Goal: Find specific page/section: Find specific page/section

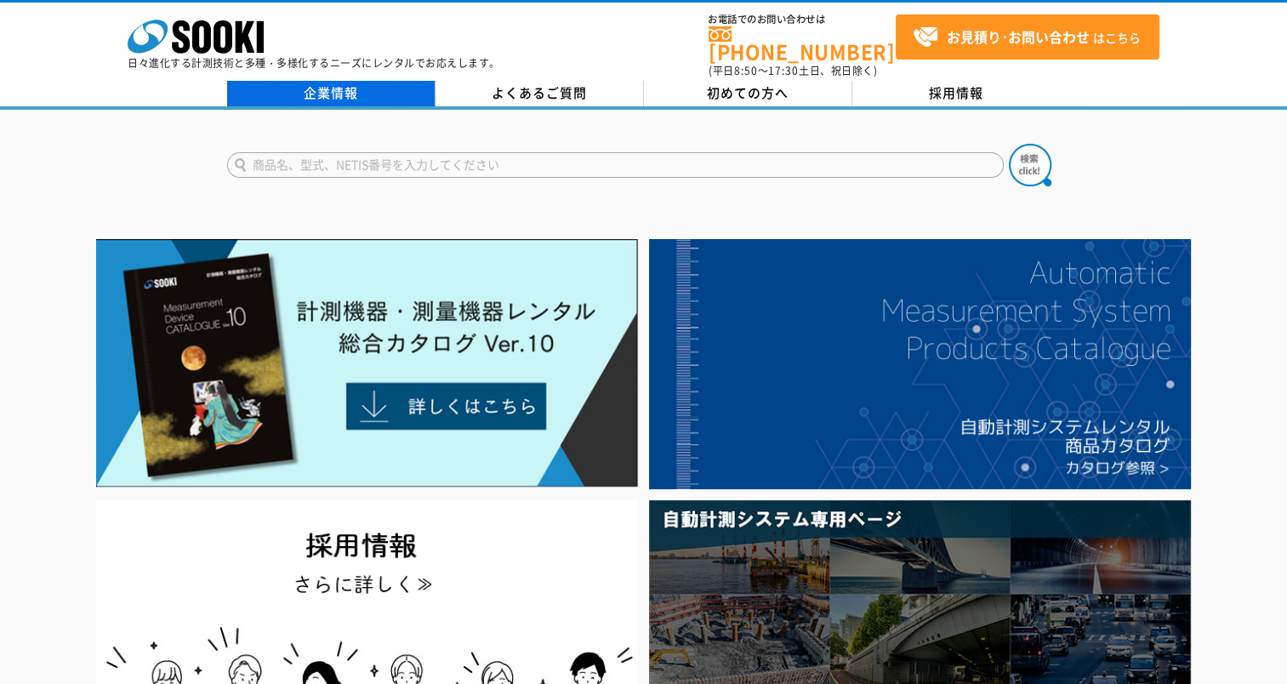
click at [364, 85] on link "企業情報" at bounding box center [331, 94] width 208 height 26
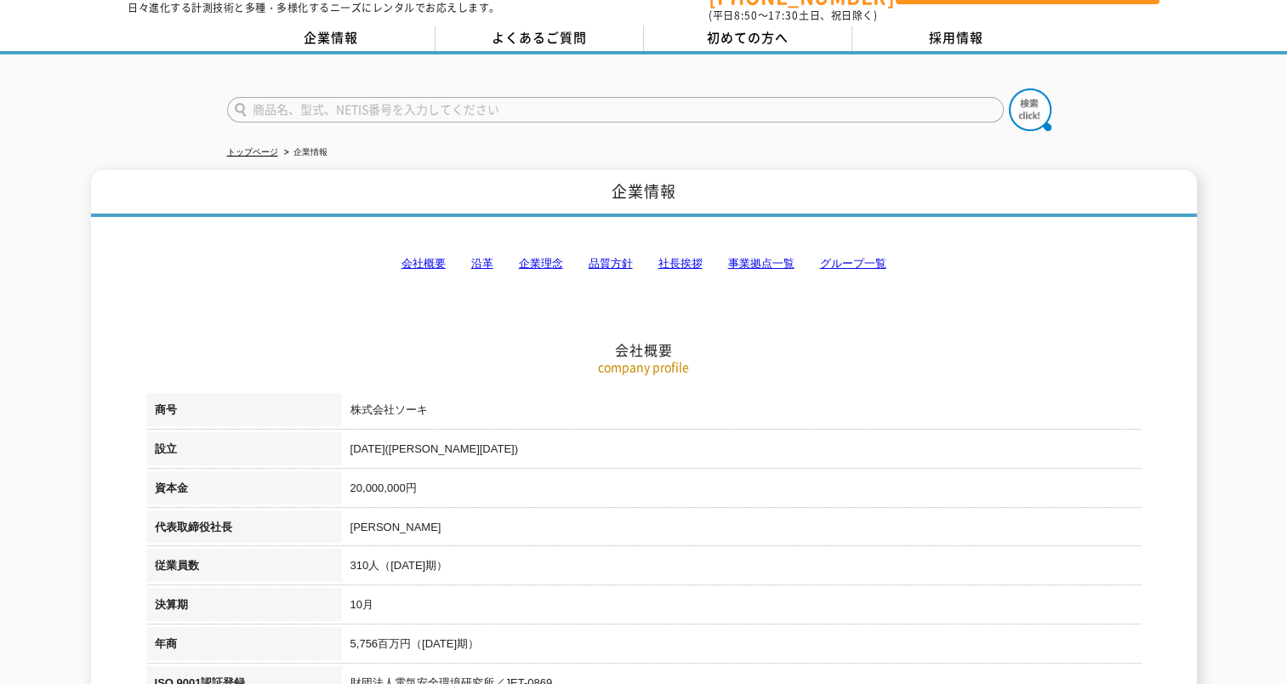
scroll to position [85, 0]
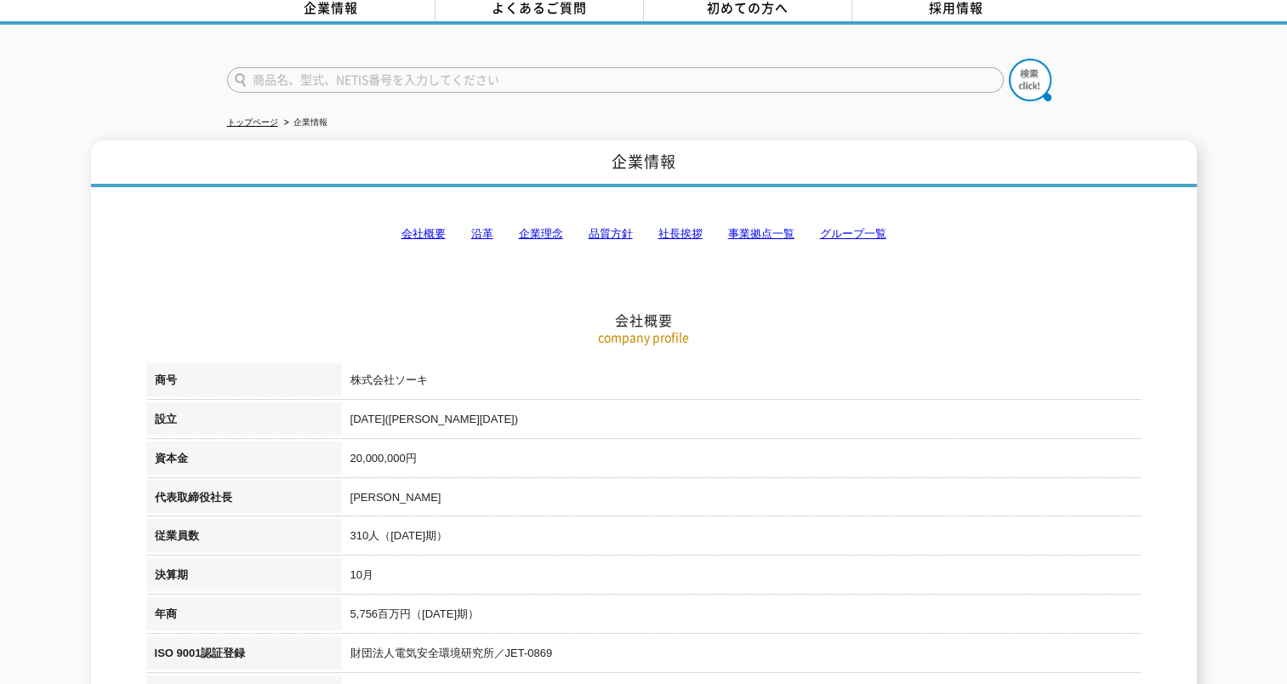
click at [730, 211] on h2 "会社概要" at bounding box center [643, 235] width 995 height 188
click at [736, 227] on link "事業拠点一覧" at bounding box center [761, 233] width 66 height 13
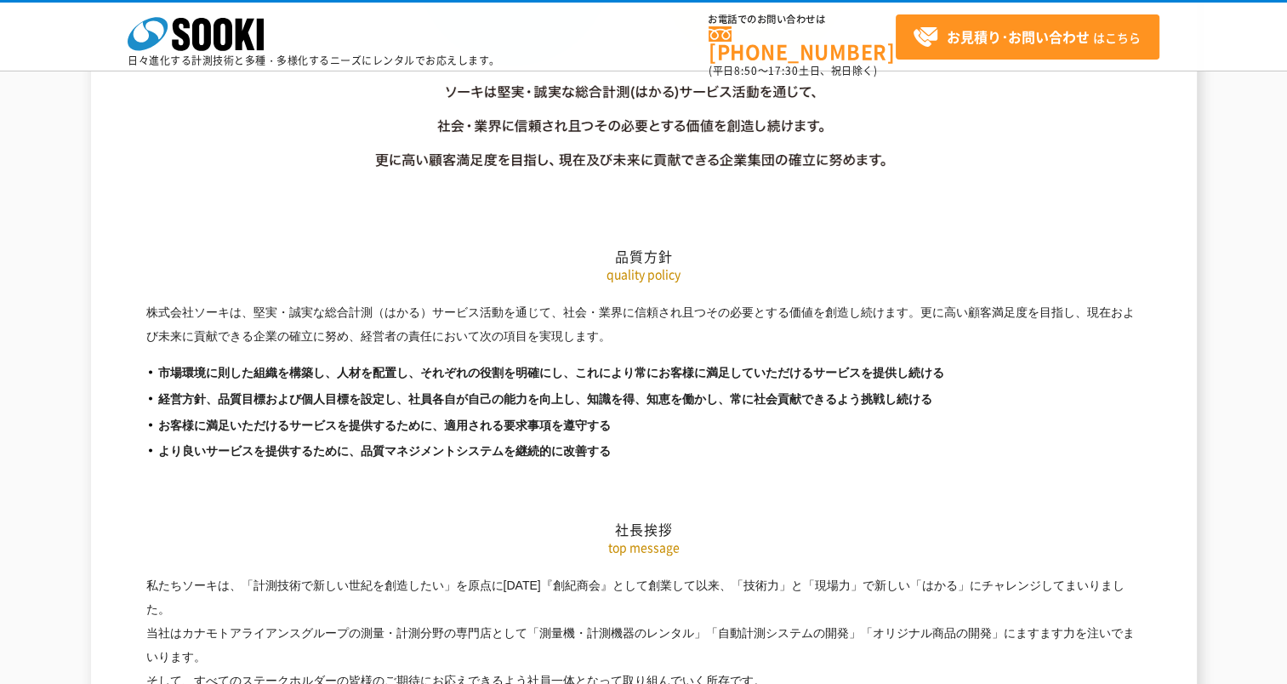
scroll to position [3413, 0]
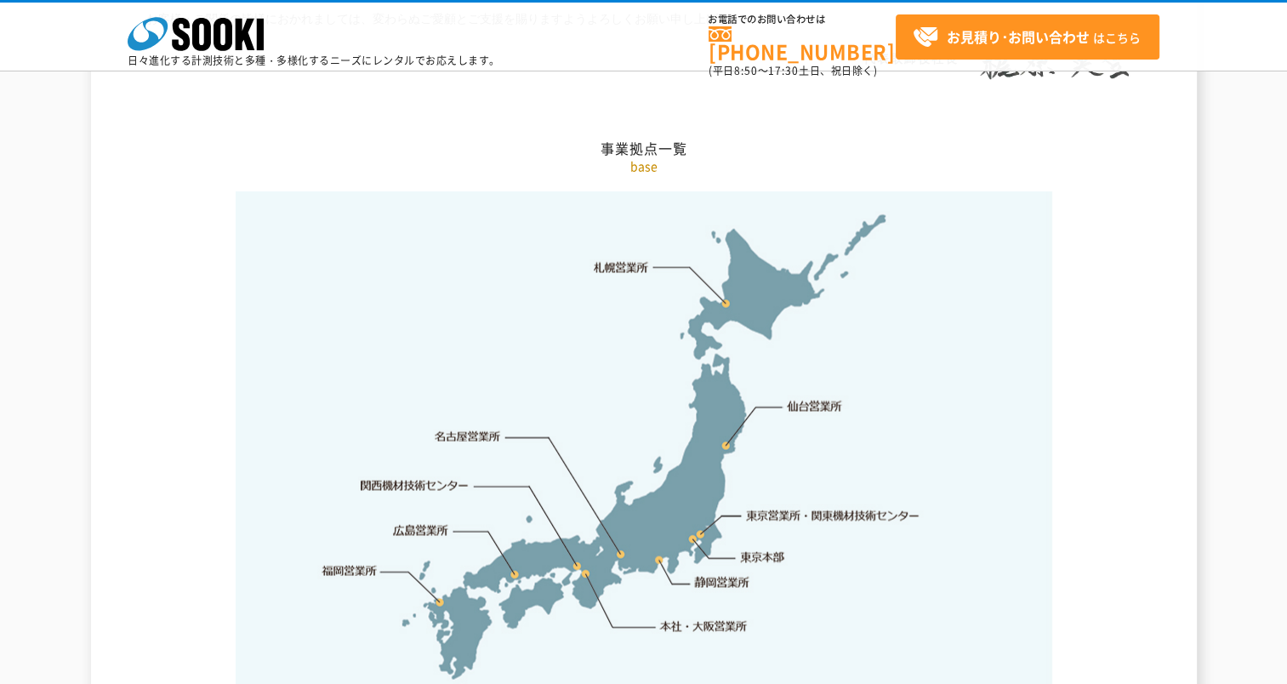
click at [824, 507] on link "東京営業所・関東機材技術センター" at bounding box center [834, 515] width 174 height 17
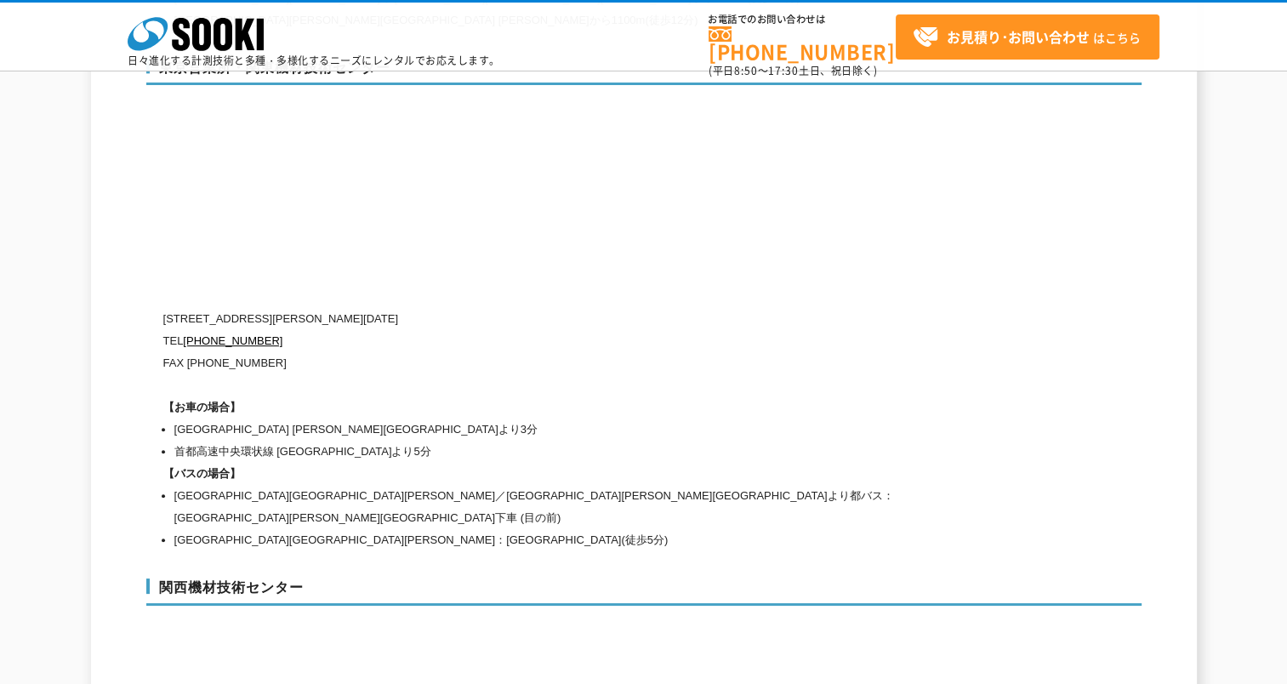
scroll to position [7093, 0]
